Goal: Check status: Check status

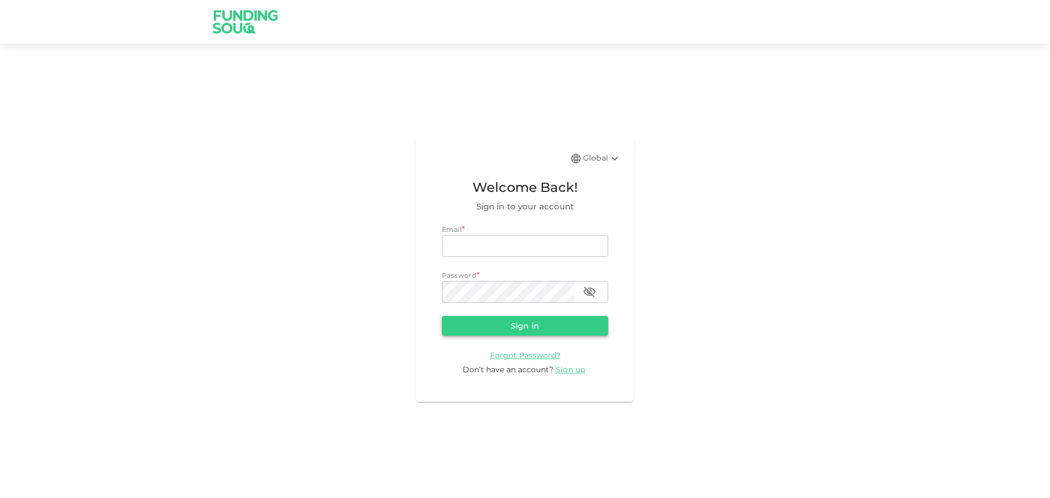
type input "[EMAIL_ADDRESS][DOMAIN_NAME]"
click at [523, 328] on button "Sign in" at bounding box center [525, 326] width 166 height 20
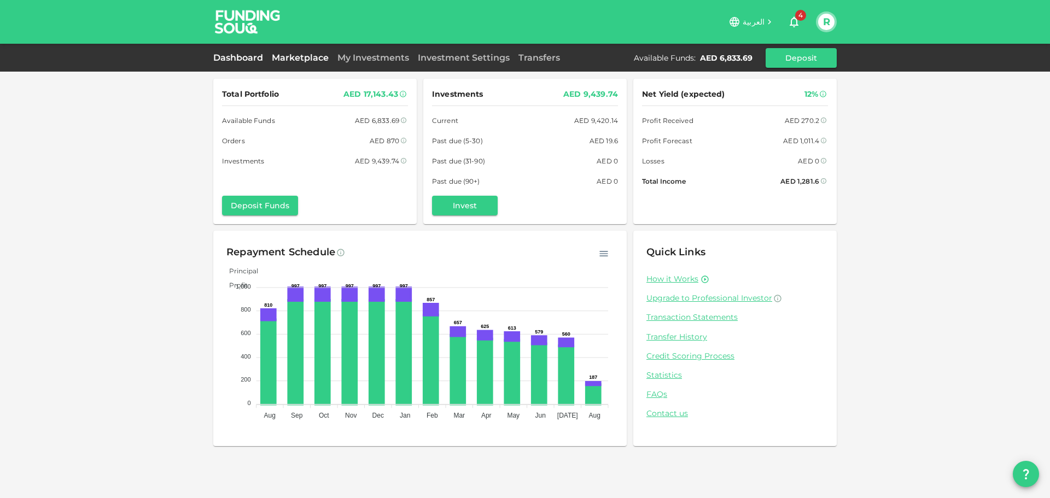
click at [290, 55] on link "Marketplace" at bounding box center [300, 58] width 66 height 10
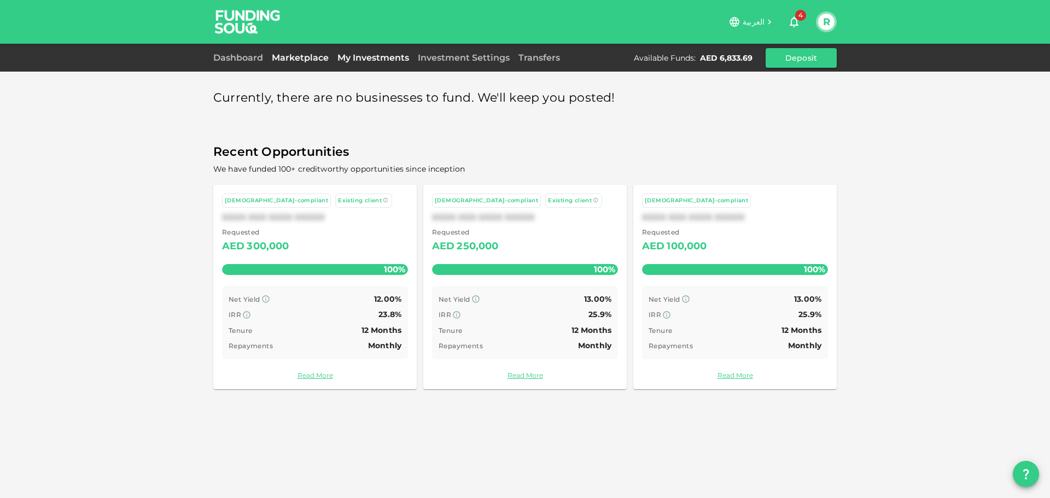
click at [360, 58] on link "My Investments" at bounding box center [373, 58] width 80 height 10
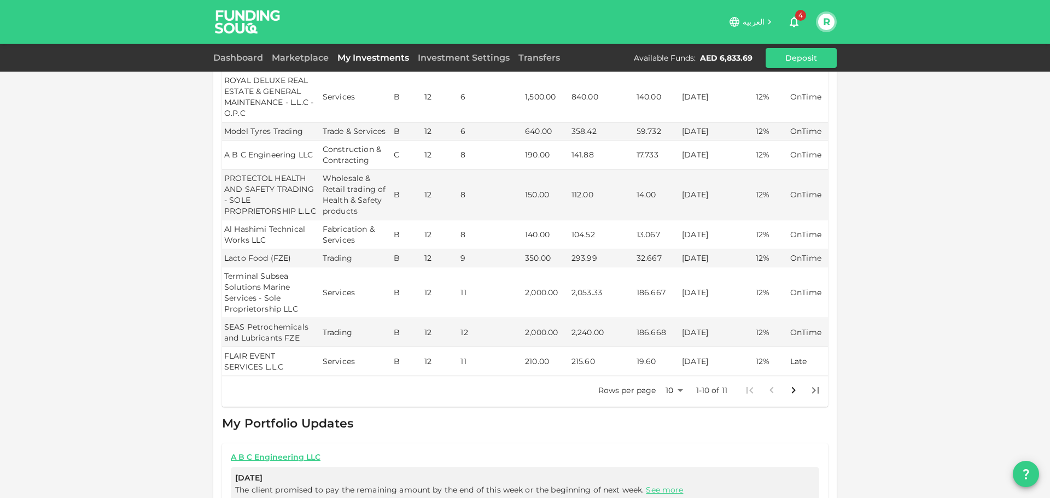
scroll to position [273, 0]
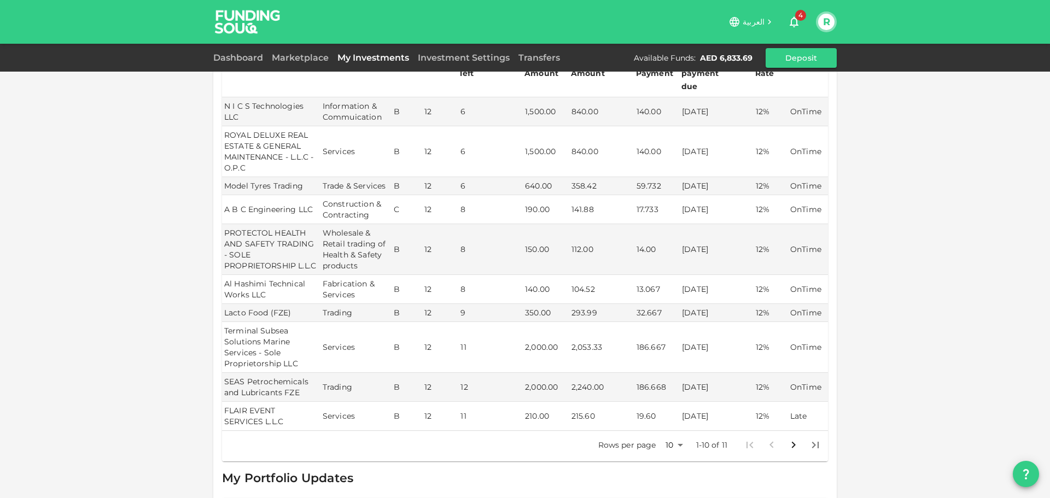
click at [714, 440] on p "1-10 of 11" at bounding box center [712, 445] width 32 height 11
click at [678, 433] on body "العربية 4 R Dashboard Marketplace My Investments Investment Settings Transfers …" at bounding box center [525, 249] width 1050 height 498
click at [670, 439] on li "25" at bounding box center [670, 440] width 33 height 20
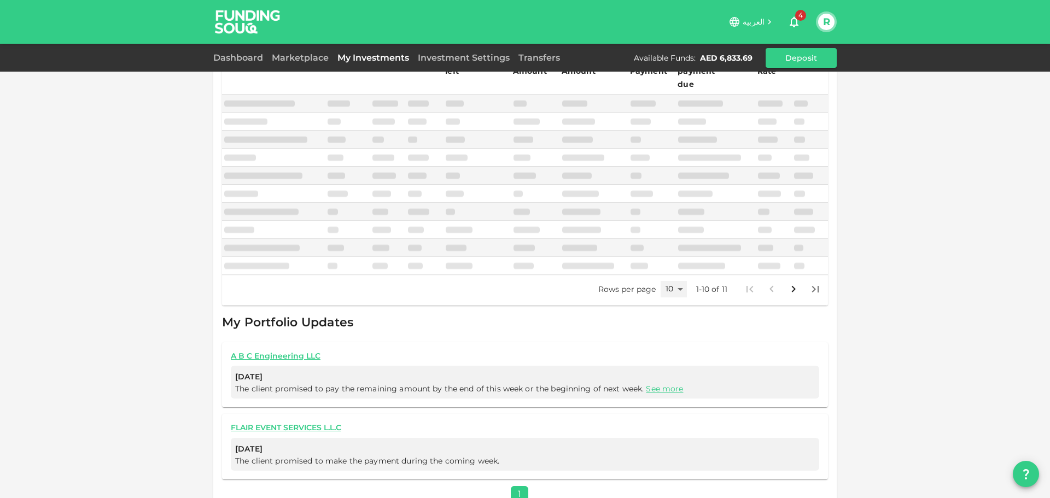
type input "25"
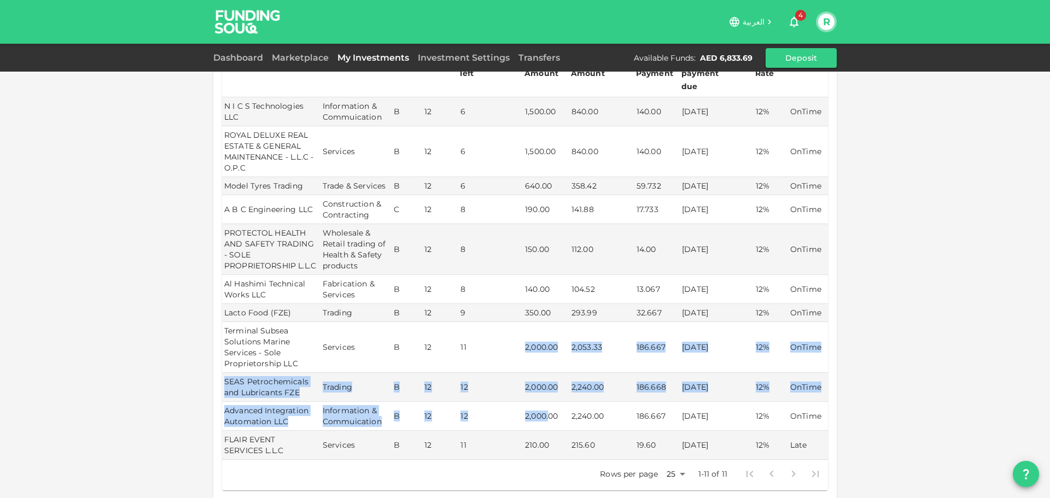
drag, startPoint x: 521, startPoint y: 333, endPoint x: 547, endPoint y: 402, distance: 73.7
click at [547, 402] on tbody "N I C S Technologies LLC Information & Commuication B 12 6 1,500.00 840.00 140.…" at bounding box center [525, 278] width 606 height 363
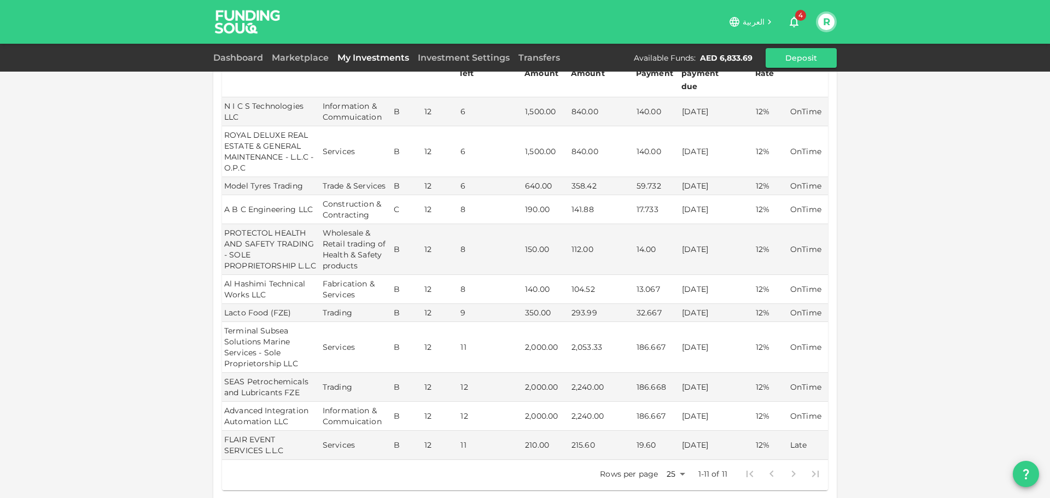
click at [893, 348] on div "My Orders Business Name Industry Amount Risk Rating Type Profit Rate N I C S Te…" at bounding box center [525, 215] width 1050 height 976
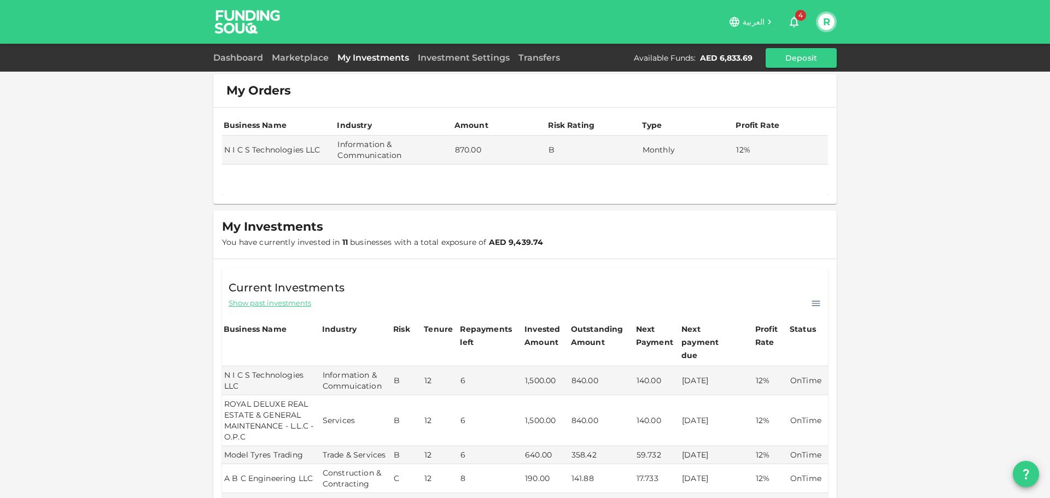
scroll to position [0, 0]
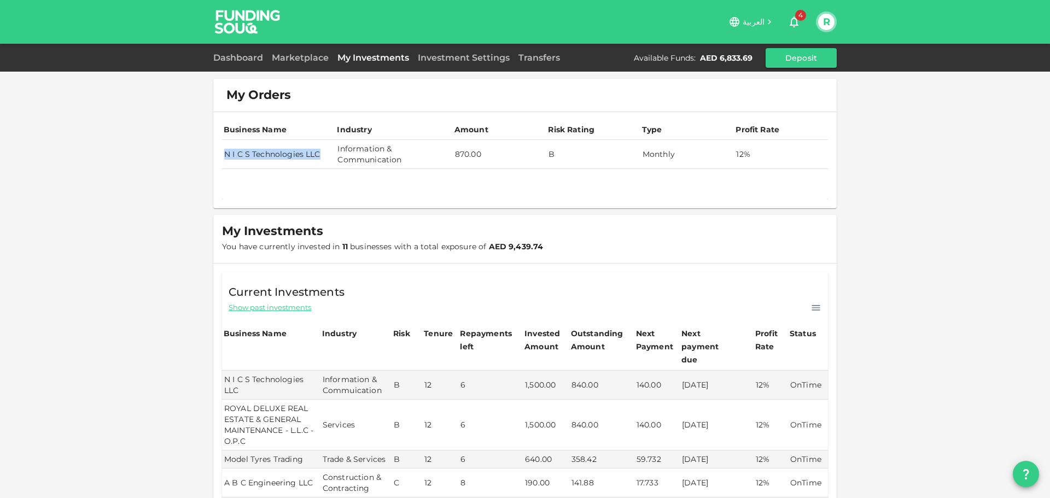
drag, startPoint x: 219, startPoint y: 153, endPoint x: 315, endPoint y: 154, distance: 95.7
click at [315, 154] on td "N I C S Technologies LLC" at bounding box center [278, 154] width 113 height 29
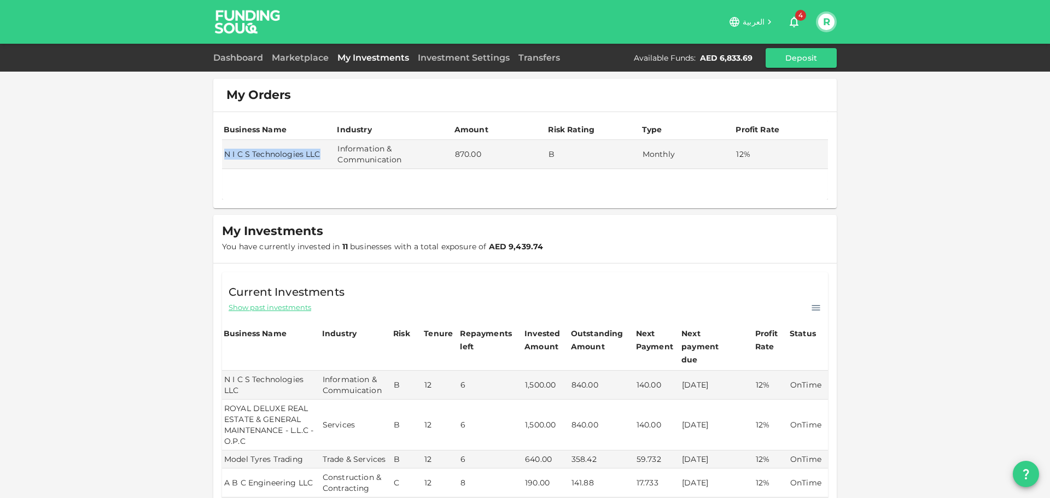
copy td "N I C S Technologies LLC"
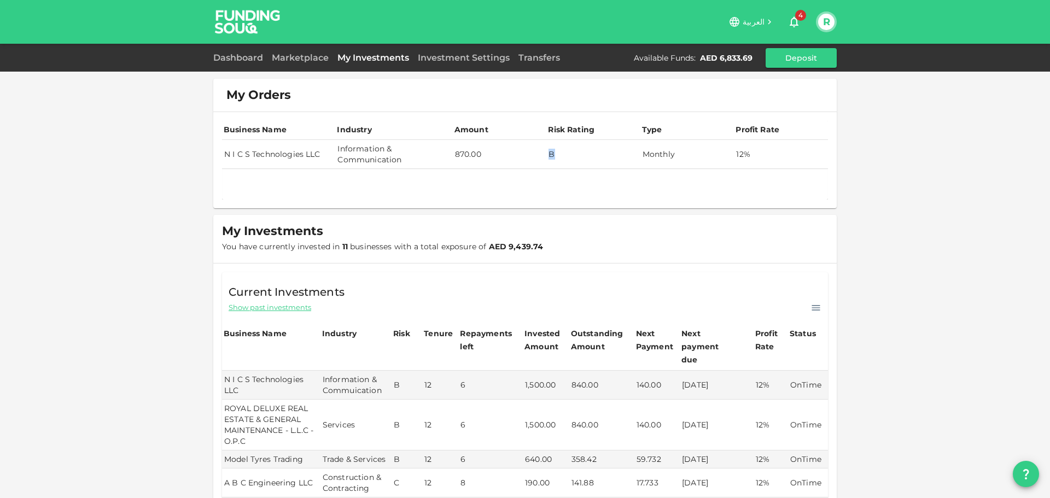
drag, startPoint x: 546, startPoint y: 151, endPoint x: 564, endPoint y: 155, distance: 18.3
click at [564, 155] on td "B" at bounding box center [593, 154] width 94 height 29
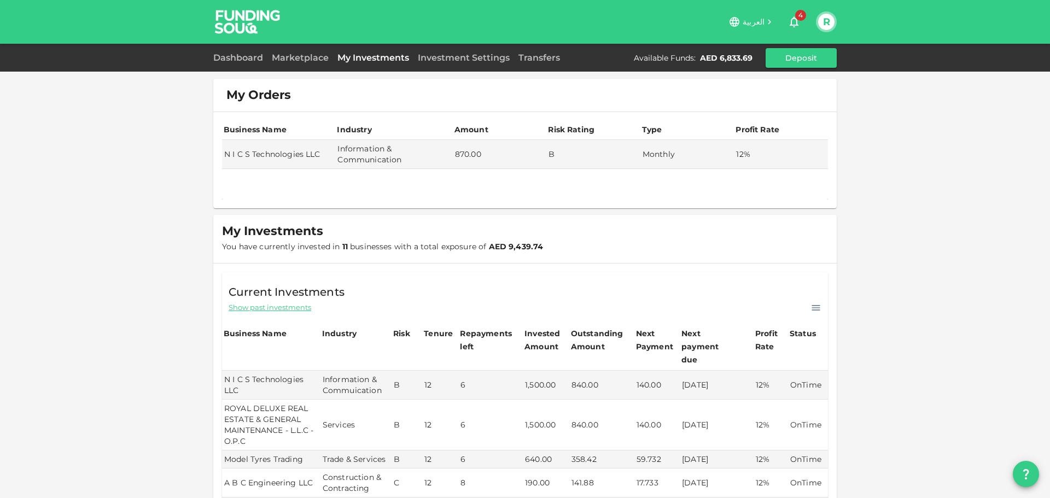
click at [909, 195] on div "My Orders Business Name Industry Amount Risk Rating Type Profit Rate N I C S Te…" at bounding box center [525, 488] width 1050 height 976
